Goal: Task Accomplishment & Management: Use online tool/utility

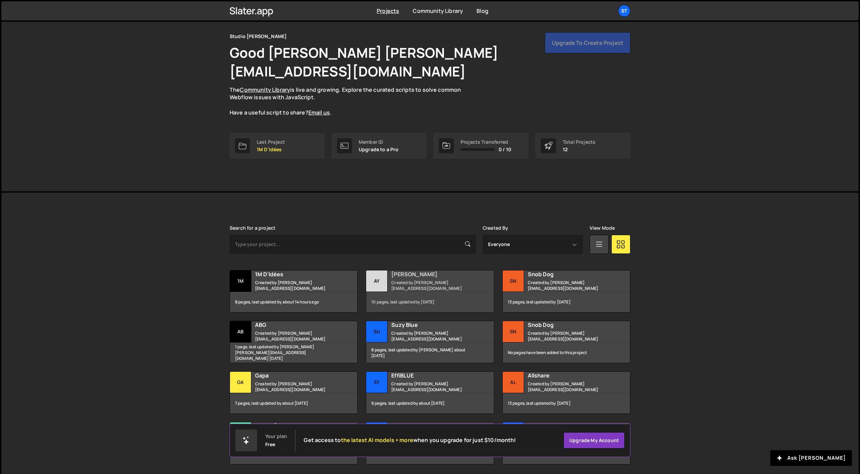
scroll to position [24, 0]
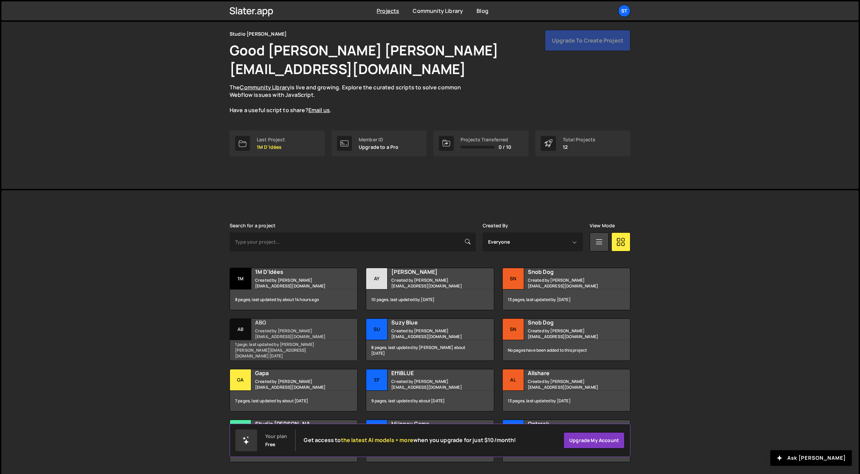
click at [262, 319] on h2 "ABG" at bounding box center [296, 322] width 82 height 7
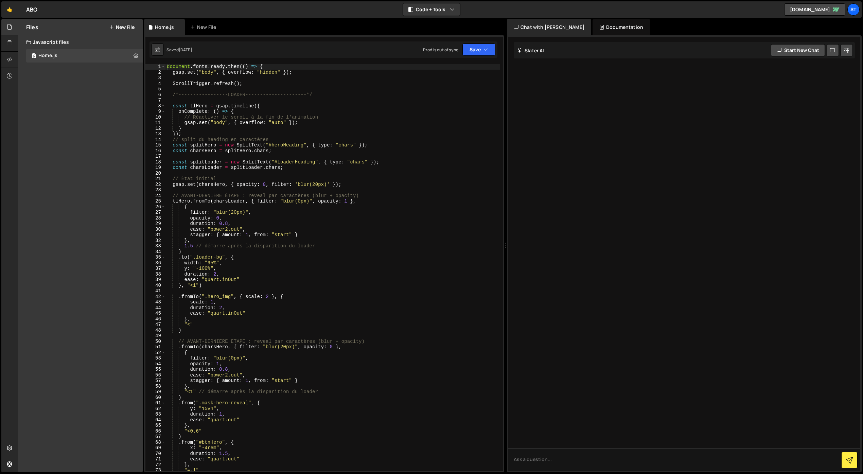
click at [125, 25] on button "New File" at bounding box center [121, 26] width 25 height 5
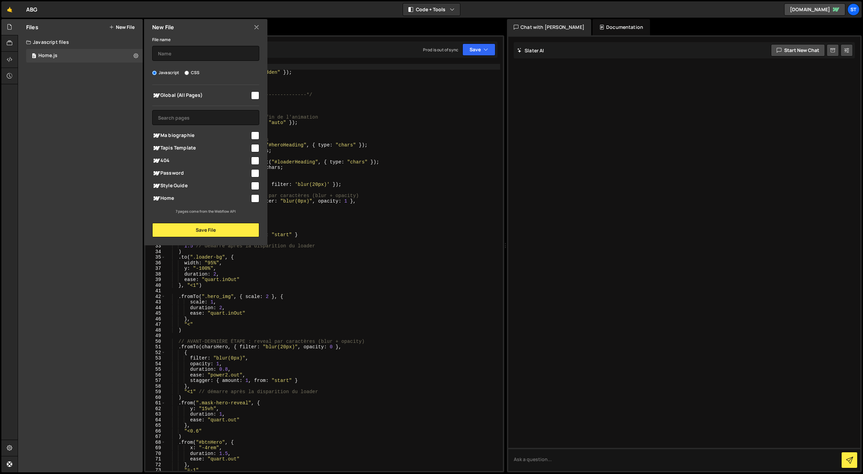
click at [254, 26] on icon at bounding box center [256, 26] width 5 height 7
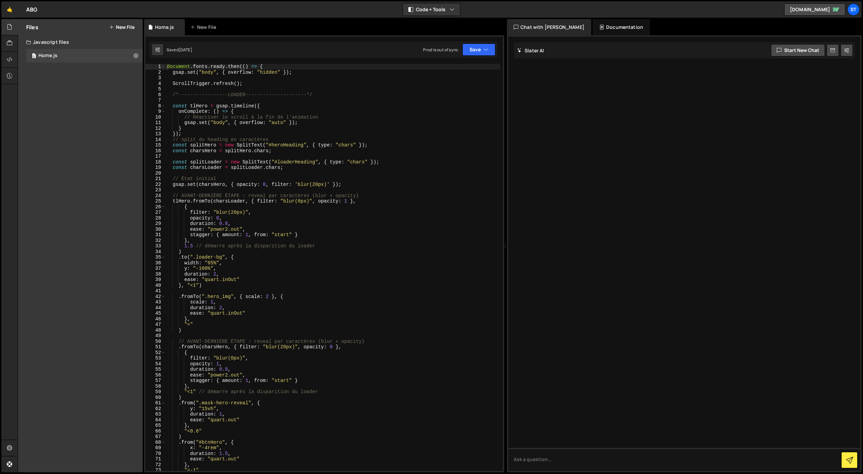
click at [186, 75] on div "document . fonts . ready . then (( ) => { gsap . set ( "body" , { overflow : "h…" at bounding box center [332, 273] width 335 height 418
type textarea "});"
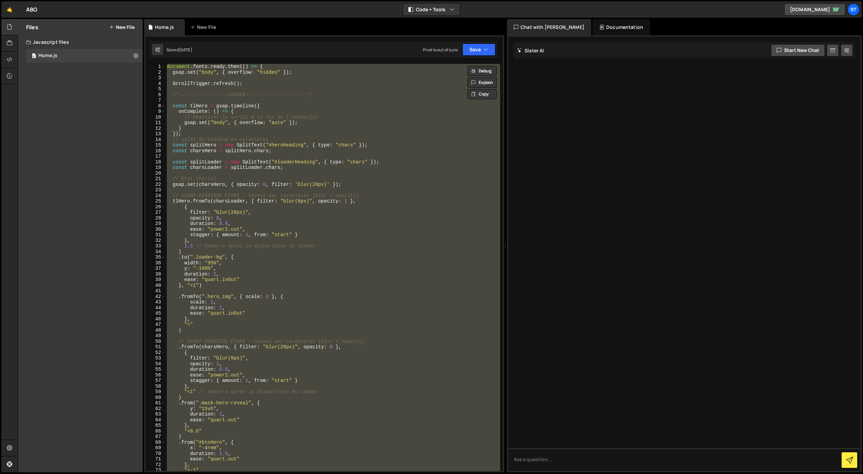
click at [121, 27] on button "New File" at bounding box center [121, 26] width 25 height 5
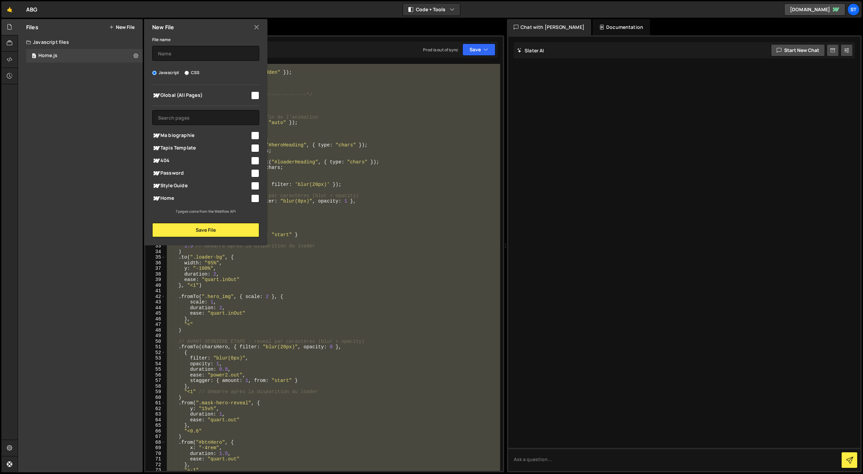
click at [186, 136] on span "Ma biographie" at bounding box center [201, 135] width 98 height 8
checkbox input "true"
click at [189, 233] on button "Save File" at bounding box center [205, 230] width 107 height 14
click at [183, 57] on input "text" at bounding box center [205, 53] width 107 height 15
type input "Ma biographie"
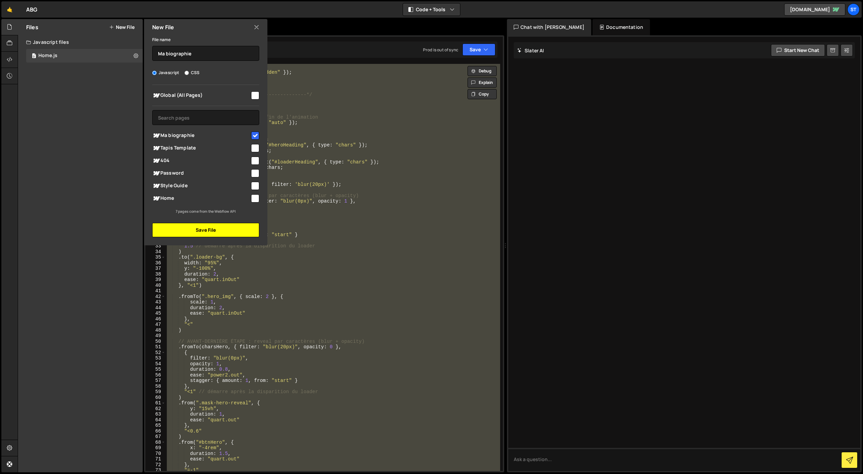
click at [198, 229] on button "Save File" at bounding box center [205, 230] width 107 height 14
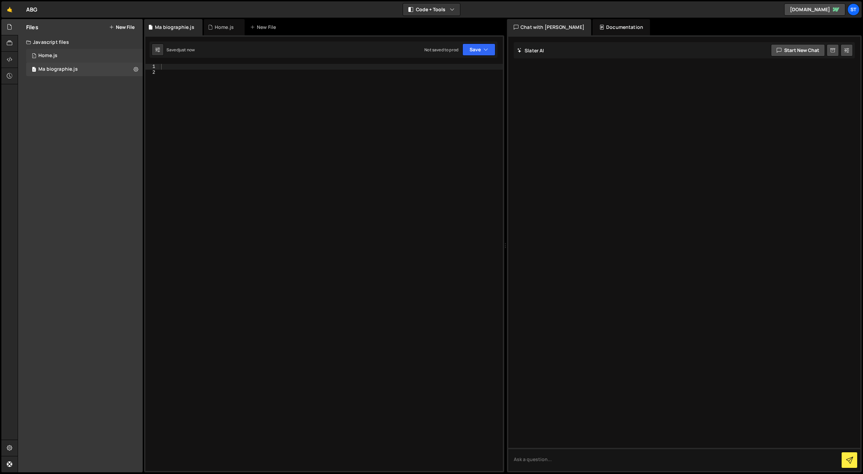
click at [96, 56] on div "1 Home.js 0" at bounding box center [84, 56] width 117 height 14
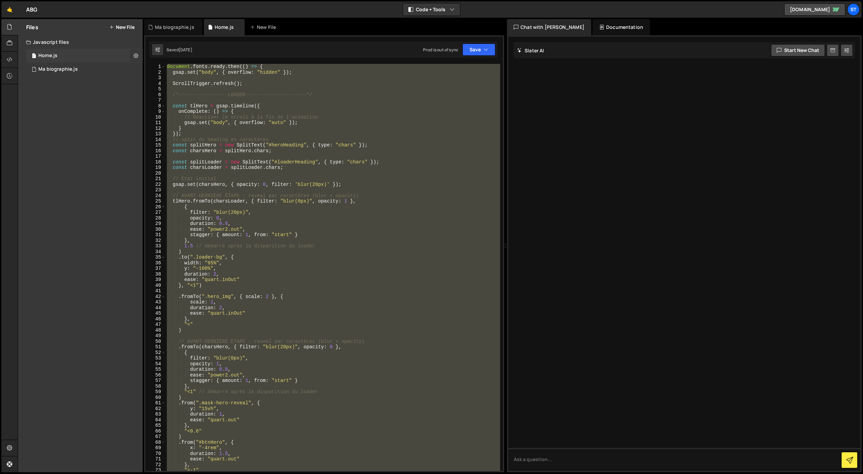
click at [137, 55] on icon at bounding box center [135, 55] width 5 height 6
click at [157, 72] on button "Edit File Settings" at bounding box center [177, 70] width 67 height 14
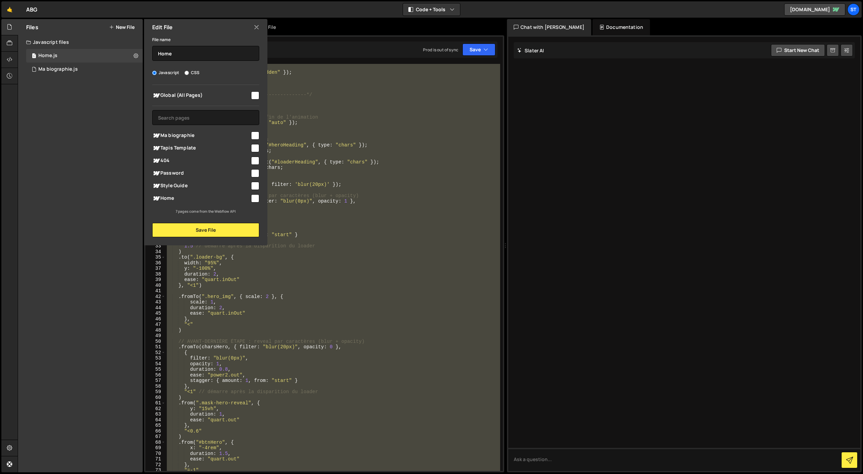
click at [254, 198] on input "checkbox" at bounding box center [255, 198] width 8 height 8
checkbox input "true"
click at [205, 228] on button "Save File" at bounding box center [205, 230] width 107 height 14
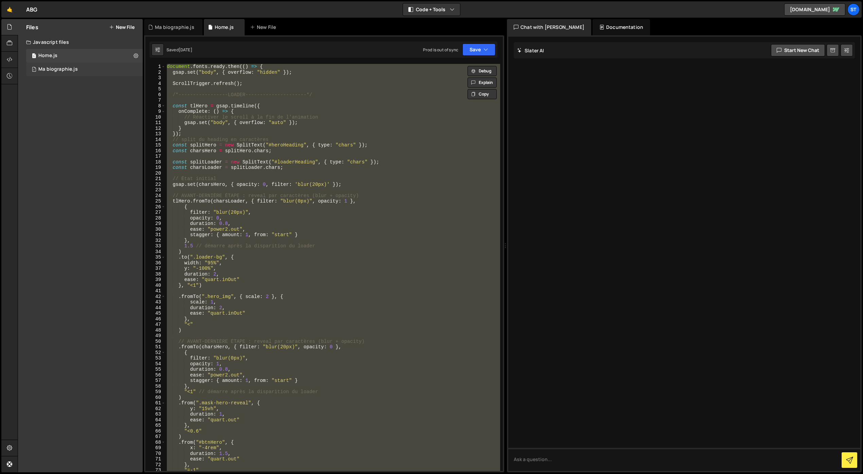
click at [111, 68] on div "1 Ma biographie.js 0" at bounding box center [84, 70] width 117 height 14
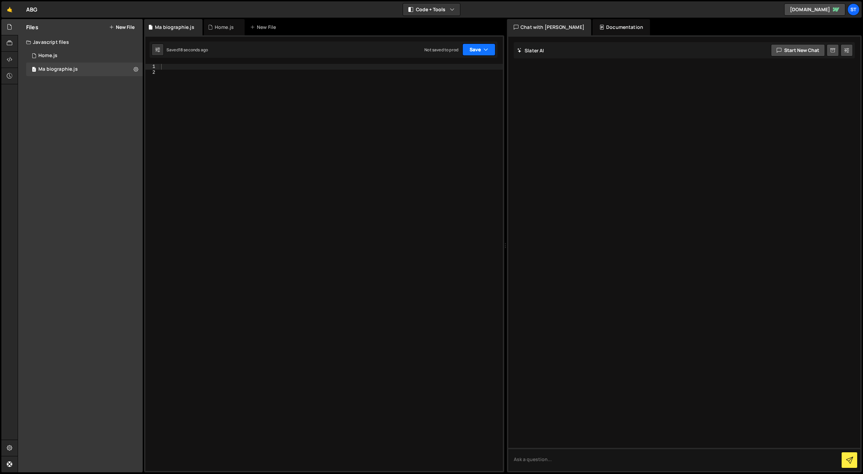
click at [478, 51] on button "Save" at bounding box center [478, 49] width 33 height 12
click at [461, 70] on div "Saved 19 seconds ago" at bounding box center [456, 74] width 71 height 8
click at [113, 55] on div "1 Home.js 0" at bounding box center [84, 56] width 117 height 14
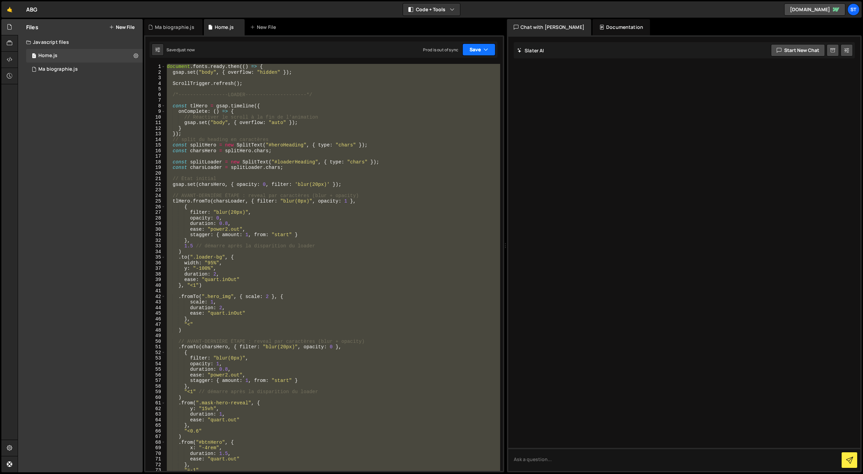
click at [481, 53] on button "Save" at bounding box center [478, 49] width 33 height 12
click at [455, 72] on div "Saved just now" at bounding box center [456, 74] width 71 height 8
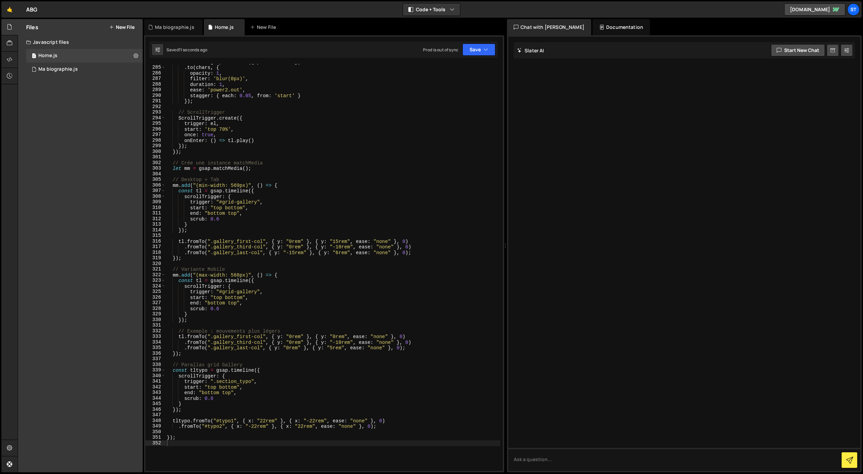
scroll to position [1589, 0]
click at [176, 28] on div "Ma biographie.js" at bounding box center [174, 27] width 39 height 7
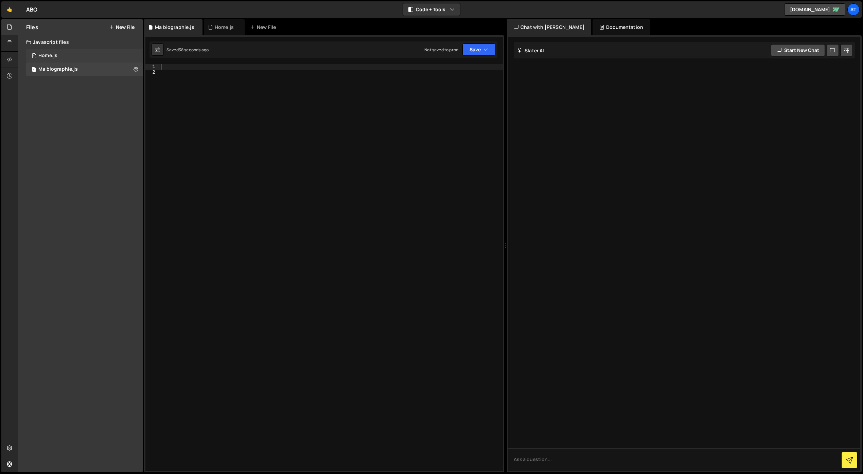
click at [137, 55] on div "1 Home.js 0" at bounding box center [84, 56] width 117 height 14
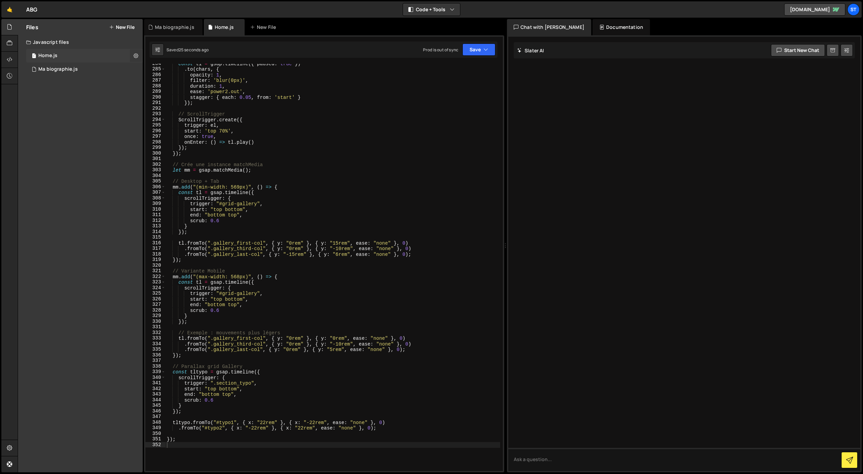
click at [137, 55] on icon at bounding box center [135, 55] width 5 height 6
click at [162, 68] on button "Edit File Settings" at bounding box center [177, 70] width 67 height 14
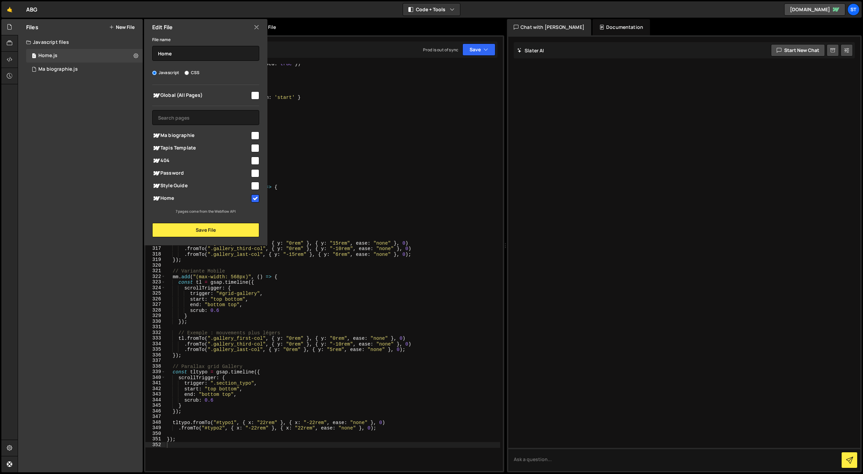
click at [256, 26] on icon at bounding box center [256, 26] width 5 height 7
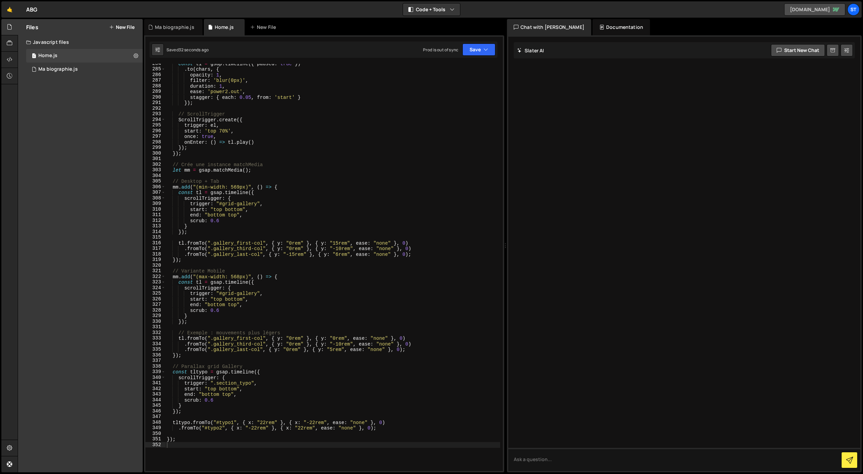
click at [806, 7] on link "[DOMAIN_NAME]" at bounding box center [814, 9] width 61 height 12
click at [173, 27] on div "Ma biographie.js" at bounding box center [174, 27] width 39 height 7
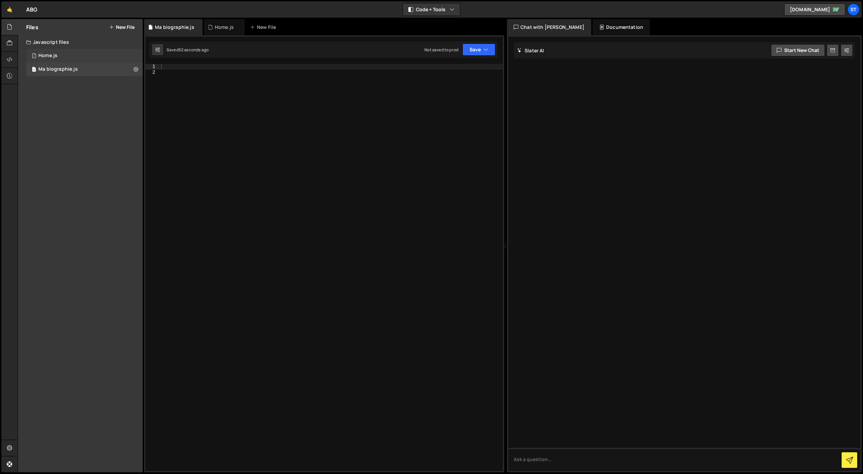
click at [84, 54] on div "1 Home.js 0" at bounding box center [84, 56] width 117 height 14
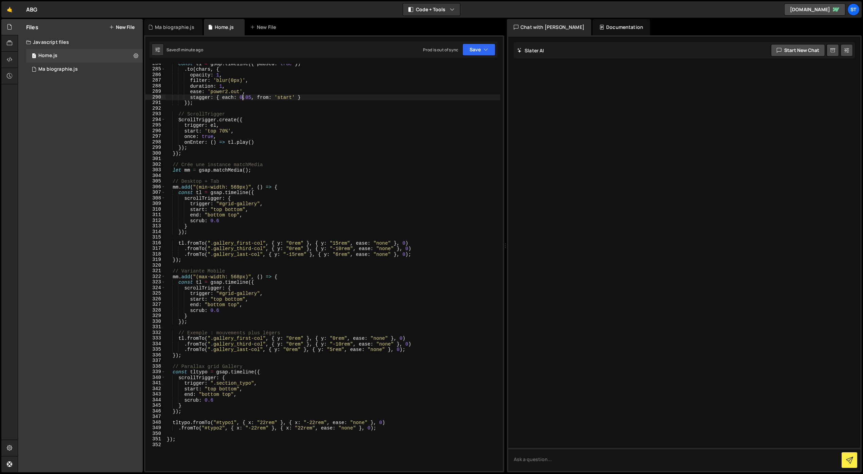
click at [243, 96] on div "const tl = gsap . timeline ({ paused : true }) . to ( chars , { opacity : 1 , f…" at bounding box center [332, 270] width 335 height 418
type textarea "});"
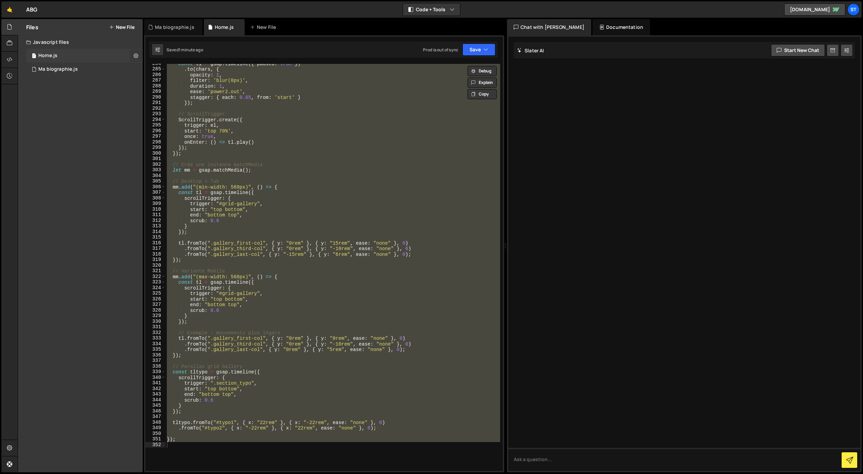
click at [136, 56] on icon at bounding box center [135, 55] width 5 height 6
click at [161, 95] on button "Delete File" at bounding box center [177, 97] width 67 height 14
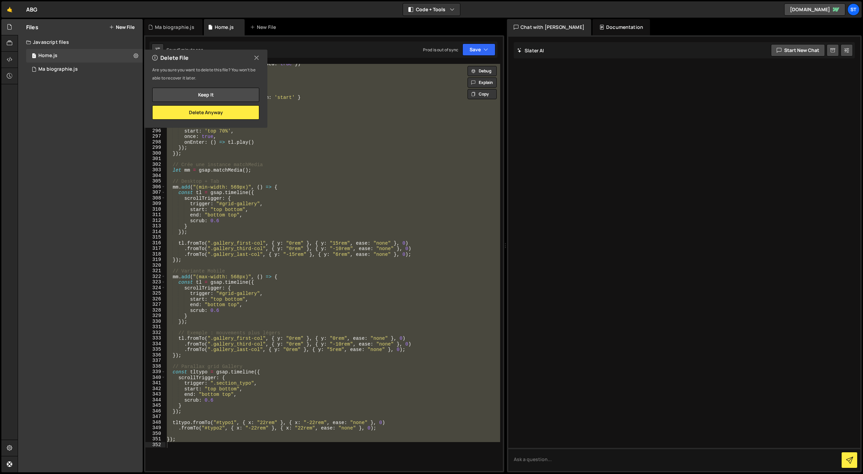
click at [257, 57] on icon at bounding box center [256, 57] width 5 height 7
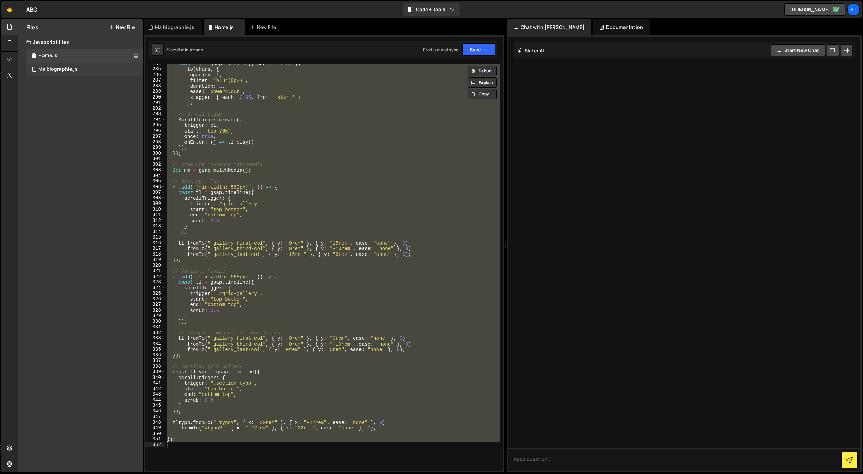
click at [87, 66] on div "1 Ma biographie.js 0" at bounding box center [84, 70] width 117 height 14
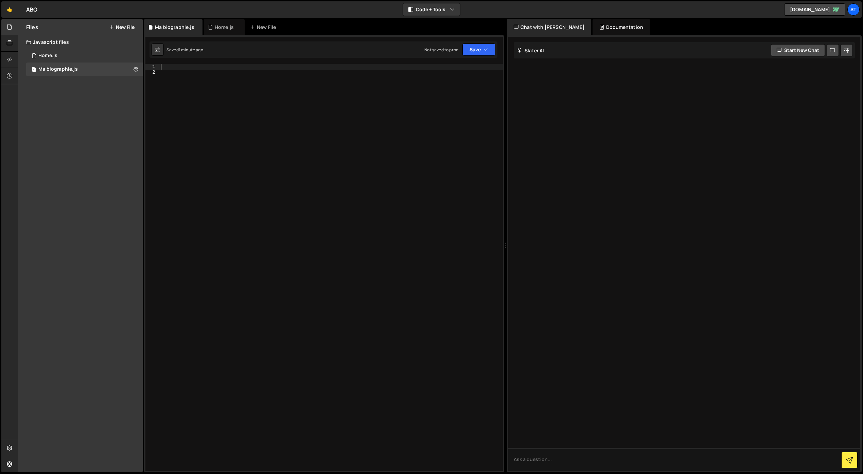
click at [239, 137] on div at bounding box center [331, 273] width 343 height 418
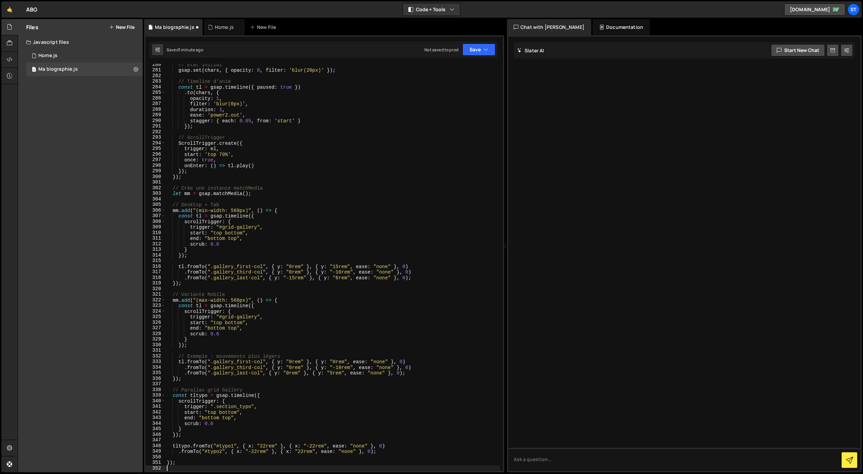
scroll to position [1566, 0]
click at [82, 53] on div "1 Home.js 0" at bounding box center [84, 56] width 117 height 14
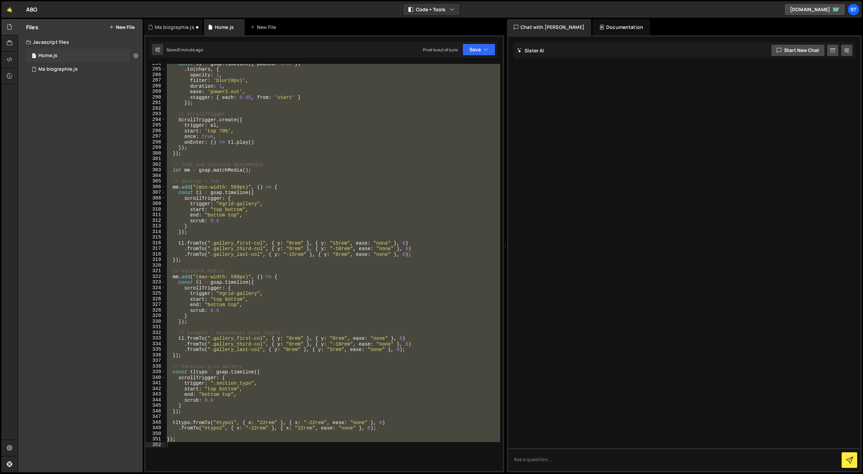
click at [135, 54] on icon at bounding box center [135, 55] width 5 height 6
click at [163, 95] on button "Delete File" at bounding box center [177, 97] width 67 height 14
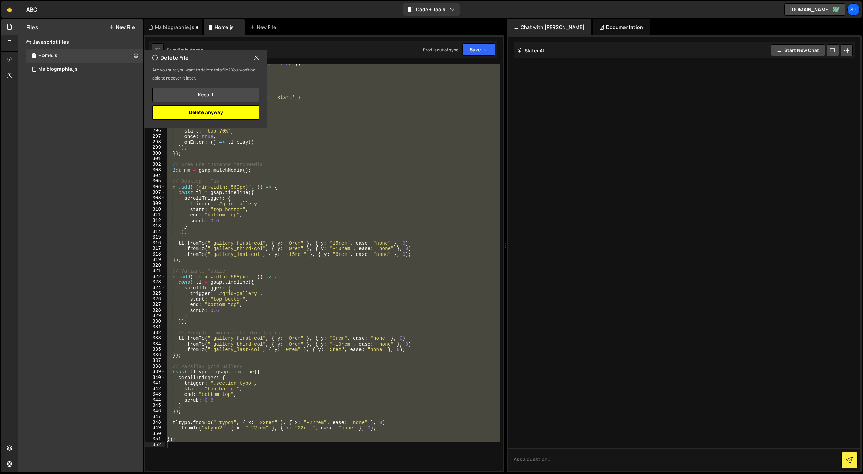
click at [197, 112] on button "Delete Anyway" at bounding box center [205, 112] width 107 height 14
checkbox input "false"
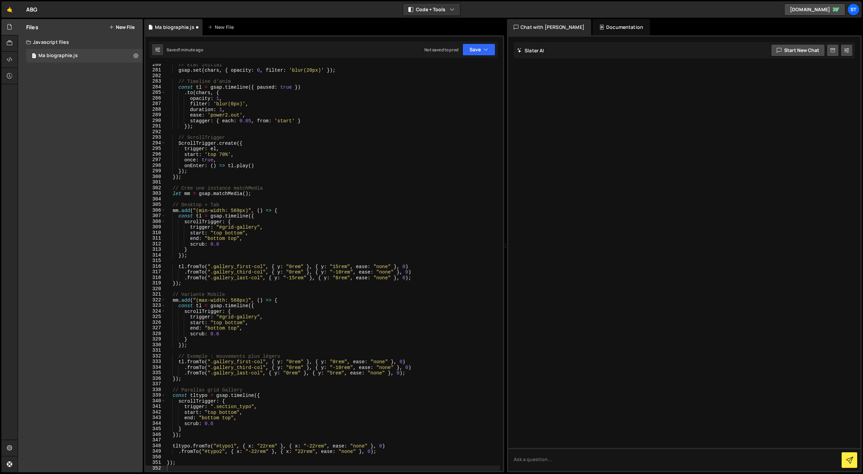
click at [117, 27] on button "New File" at bounding box center [121, 26] width 25 height 5
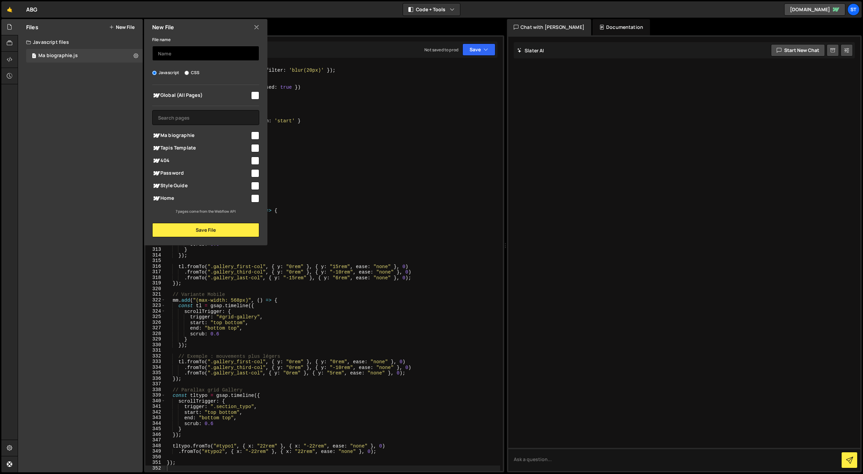
click at [161, 53] on input "text" at bounding box center [205, 53] width 107 height 15
type input "Home"
click at [256, 198] on input "checkbox" at bounding box center [255, 198] width 8 height 8
checkbox input "true"
click at [208, 232] on button "Save File" at bounding box center [205, 230] width 107 height 14
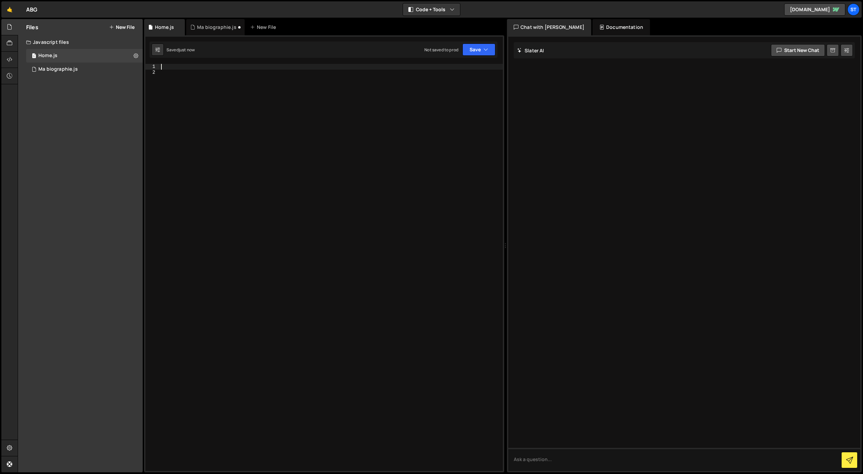
click at [170, 67] on div at bounding box center [331, 273] width 343 height 418
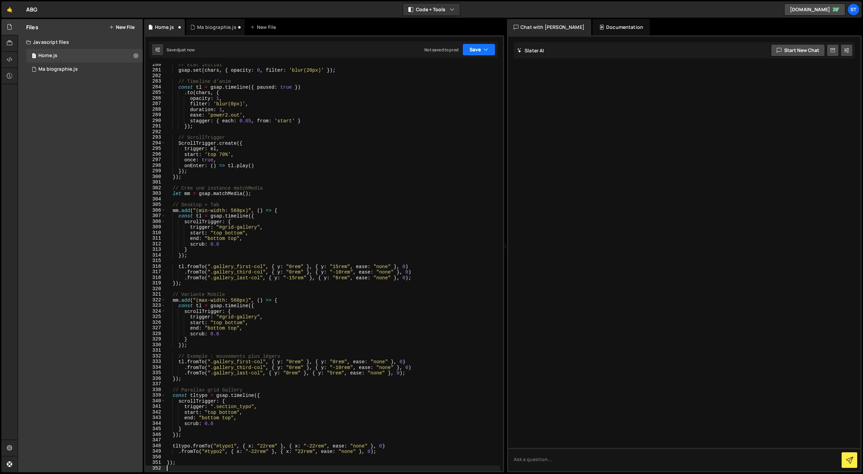
click at [485, 46] on icon "button" at bounding box center [485, 49] width 5 height 7
click at [459, 69] on div "Save to Staging S" at bounding box center [456, 66] width 71 height 7
click at [65, 71] on div "Ma biographie.js" at bounding box center [57, 69] width 39 height 6
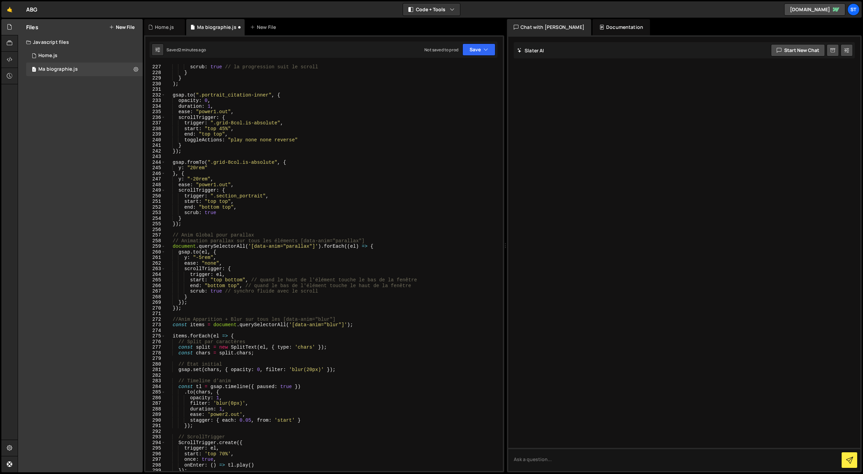
scroll to position [1241, 0]
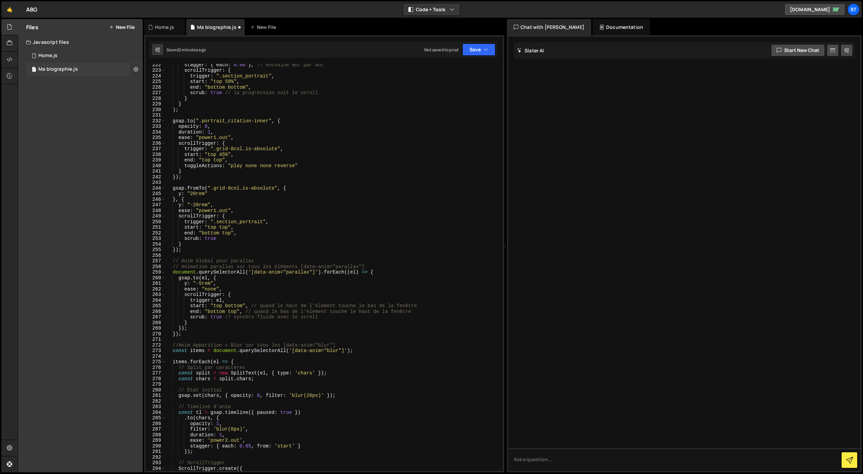
click at [138, 69] on button at bounding box center [136, 69] width 12 height 12
type input "Ma biographie"
radio input "true"
checkbox input "true"
click at [155, 82] on button "Edit File Settings" at bounding box center [177, 84] width 67 height 14
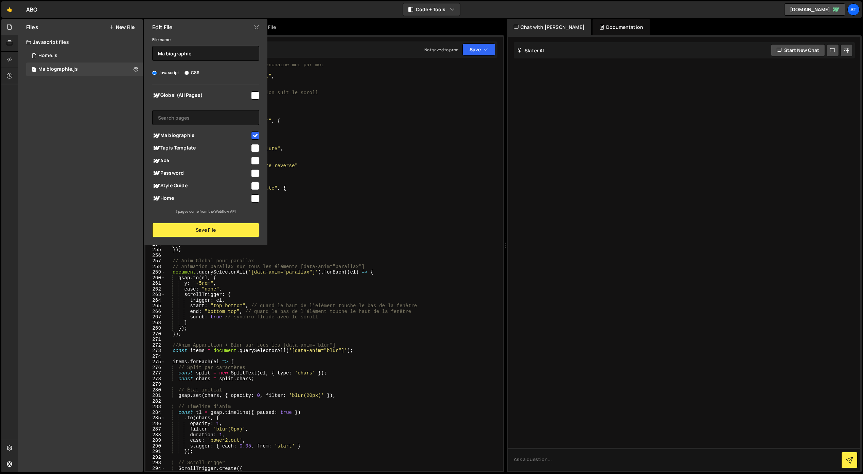
click at [256, 26] on icon at bounding box center [256, 26] width 5 height 7
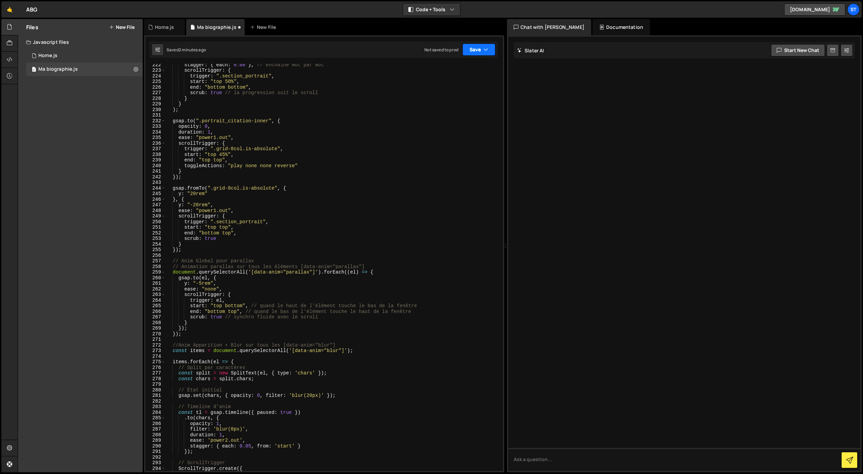
click at [485, 49] on icon "button" at bounding box center [485, 49] width 5 height 7
click at [472, 65] on div "Save to Staging S" at bounding box center [456, 66] width 71 height 7
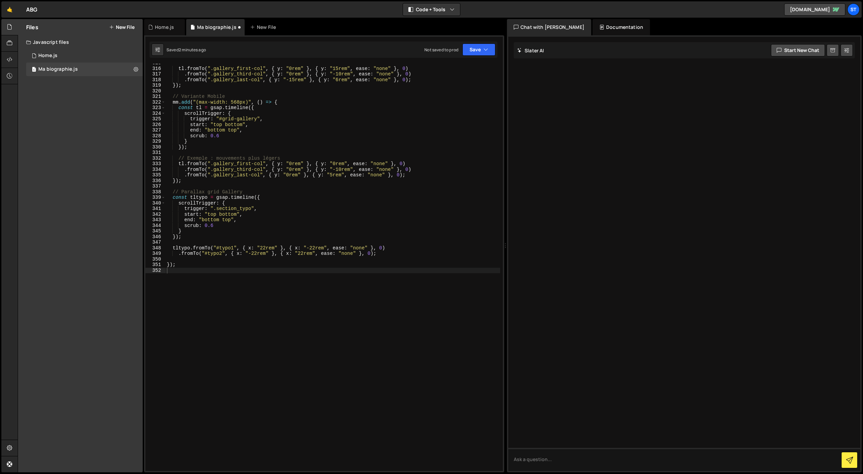
scroll to position [1764, 0]
click at [812, 11] on link "[DOMAIN_NAME]" at bounding box center [814, 9] width 61 height 12
click at [9, 61] on icon at bounding box center [9, 59] width 5 height 7
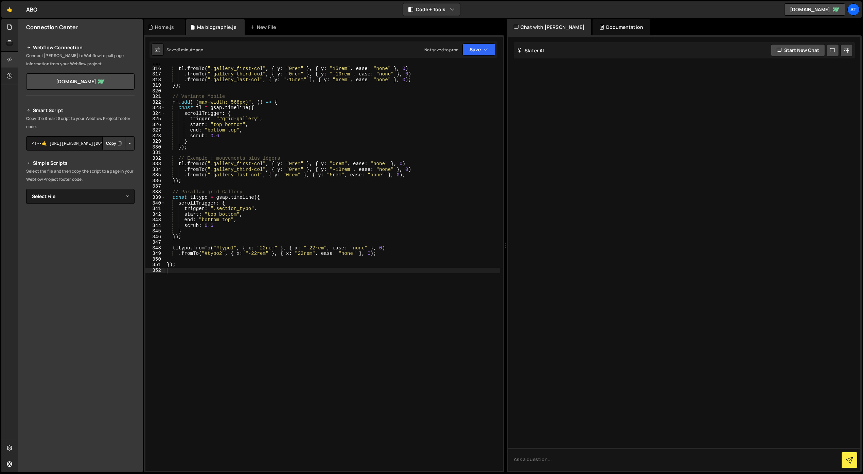
click at [113, 145] on button "Copy" at bounding box center [113, 143] width 23 height 14
click at [69, 192] on select "Select File Home.js Ma biographie.js Home.js" at bounding box center [80, 196] width 108 height 15
click at [10, 30] on icon at bounding box center [9, 26] width 5 height 7
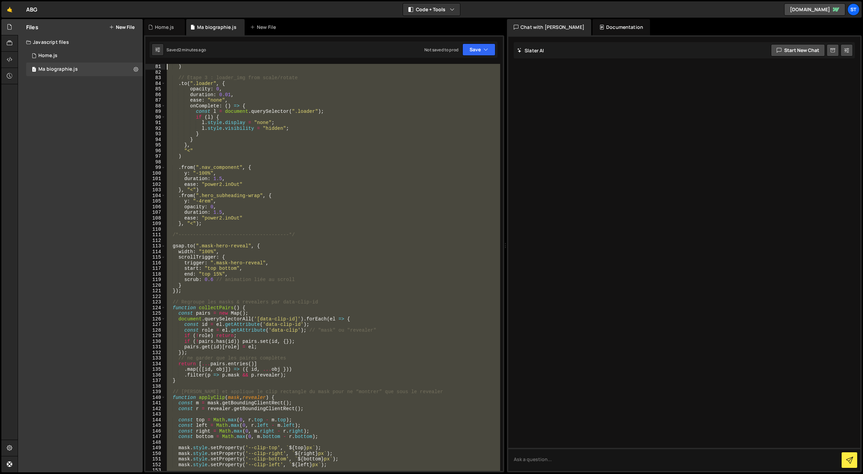
scroll to position [0, 0]
drag, startPoint x: 181, startPoint y: 266, endPoint x: 124, endPoint y: -12, distance: 283.3
click at [124, 0] on html "Projects [GEOGRAPHIC_DATA] Blog St Projects Your Teams Account Upgrade Logout" at bounding box center [431, 237] width 863 height 474
type textarea "document.fonts.ready.then(() => { gsap.set("body", { overflow: "hidden" });"
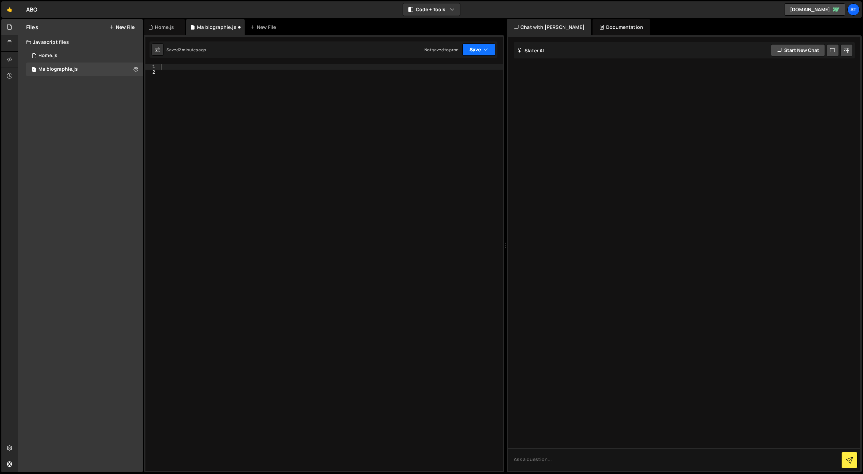
click at [476, 50] on button "Save" at bounding box center [478, 49] width 33 height 12
click at [453, 67] on div "Save to Staging S" at bounding box center [456, 66] width 71 height 7
click at [181, 72] on div at bounding box center [331, 273] width 343 height 418
click at [77, 58] on div "1 Home.js 0" at bounding box center [84, 56] width 117 height 14
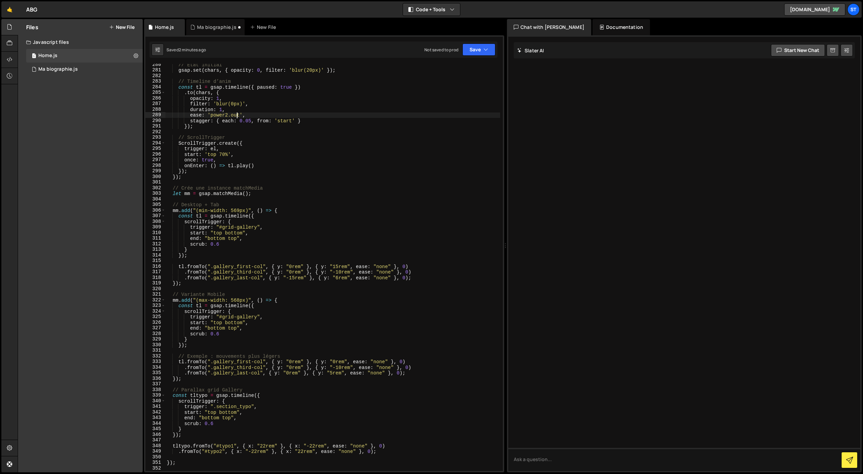
click at [236, 117] on div "// État initial gsap . set ( chars , { opacity : 0 , filter : 'blur(20px)' }) ;…" at bounding box center [332, 271] width 335 height 418
type textarea "});"
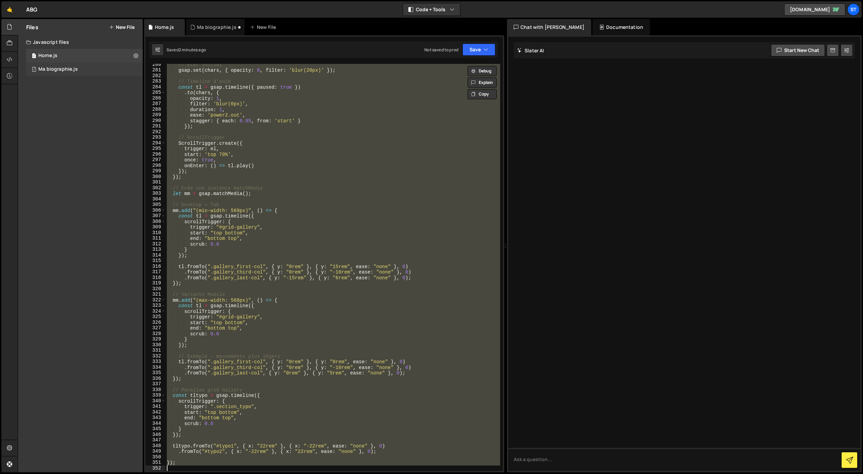
click at [74, 72] on div "Ma biographie.js" at bounding box center [57, 69] width 39 height 6
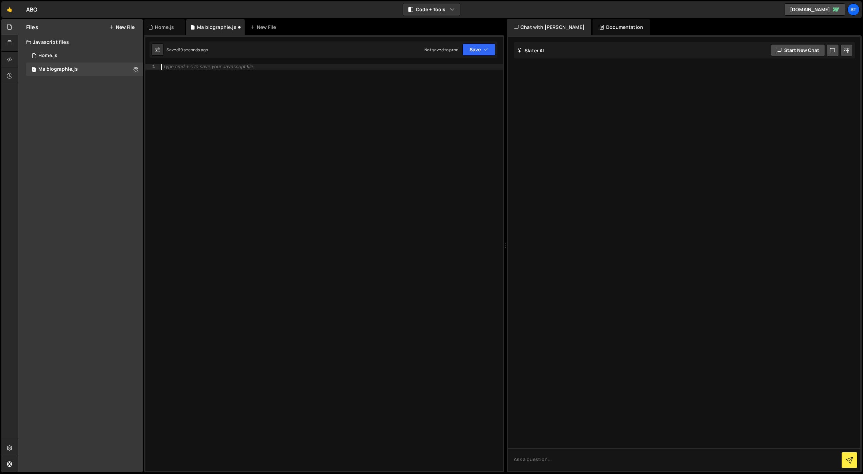
click at [234, 120] on div "Type cmd + s to save your Javascript file." at bounding box center [331, 273] width 343 height 418
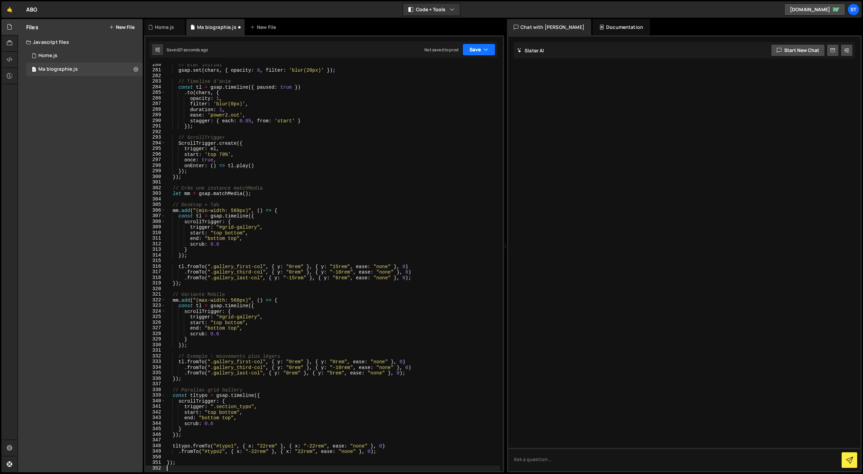
click at [486, 52] on icon "button" at bounding box center [485, 49] width 5 height 7
click at [468, 63] on div "Save to Staging S" at bounding box center [456, 66] width 71 height 7
